Goal: Find specific page/section: Find specific page/section

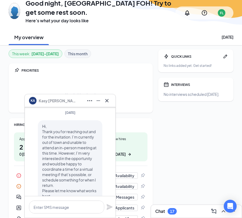
scroll to position [-47, 0]
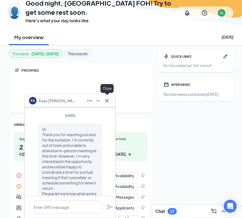
click at [106, 101] on icon "Cross" at bounding box center [106, 100] width 3 height 3
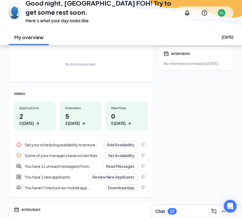
scroll to position [61, 0]
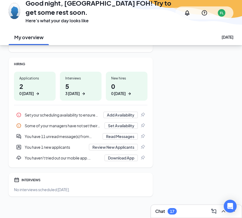
click at [37, 92] on icon "ArrowRight" at bounding box center [37, 93] width 5 height 5
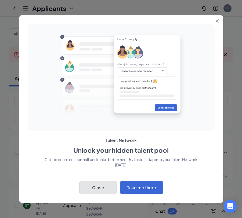
click at [103, 188] on button "Close" at bounding box center [98, 187] width 38 height 13
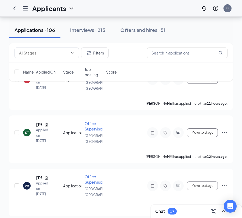
scroll to position [73, 0]
click at [164, 58] on input "text" at bounding box center [187, 52] width 80 height 11
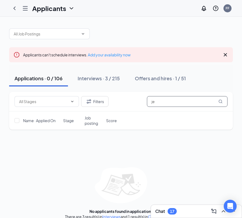
type input "j"
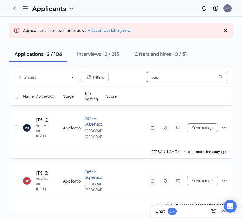
scroll to position [34, 0]
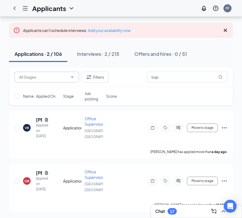
click at [72, 75] on icon "ChevronDown" at bounding box center [72, 77] width 4 height 4
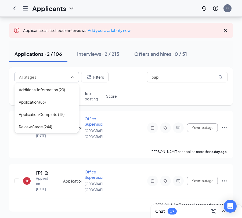
click at [118, 67] on div "Filters bap" at bounding box center [120, 77] width 223 height 20
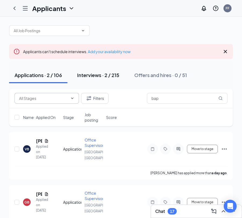
scroll to position [0, 0]
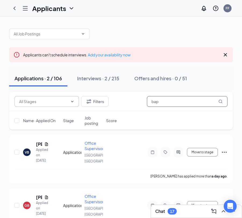
click at [198, 100] on input "bap" at bounding box center [187, 101] width 80 height 11
type input "b"
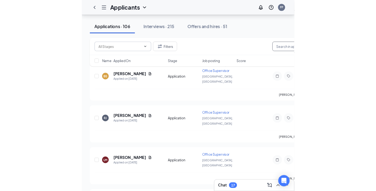
scroll to position [2817, 0]
